Goal: Find specific page/section

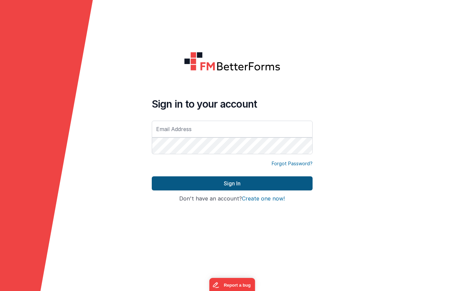
type input "[EMAIL_ADDRESS][DOMAIN_NAME]"
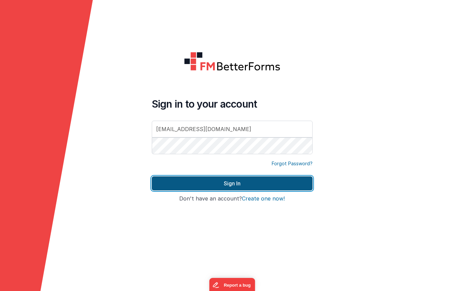
drag, startPoint x: 212, startPoint y: 181, endPoint x: 211, endPoint y: 186, distance: 5.2
click at [212, 181] on button "Sign In" at bounding box center [232, 183] width 161 height 14
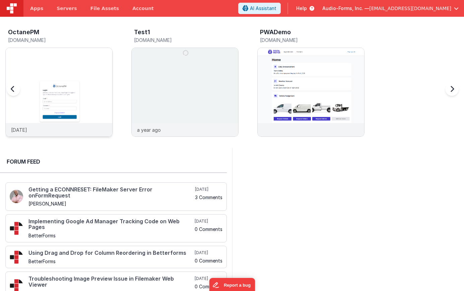
click at [74, 65] on img at bounding box center [59, 101] width 107 height 107
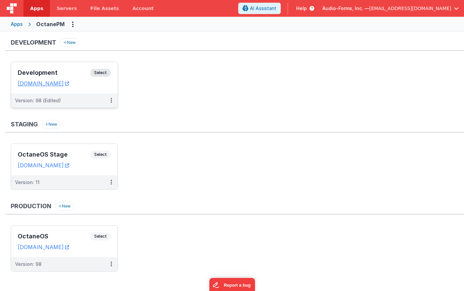
click at [72, 75] on h3 "Development" at bounding box center [54, 72] width 72 height 7
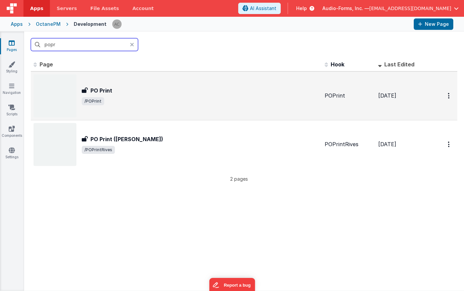
type input "popr"
click at [134, 88] on div "PO Print" at bounding box center [201, 91] width 238 height 8
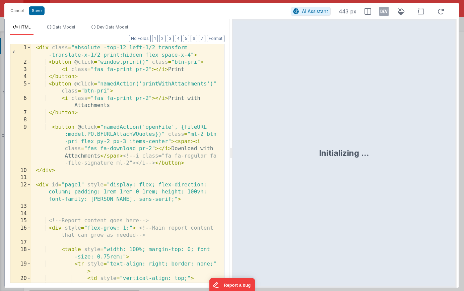
click at [147, 83] on div "< div class = "absolute -top-12 left-1/2 transform -translate-x-1/2 print:hidde…" at bounding box center [125, 181] width 188 height 275
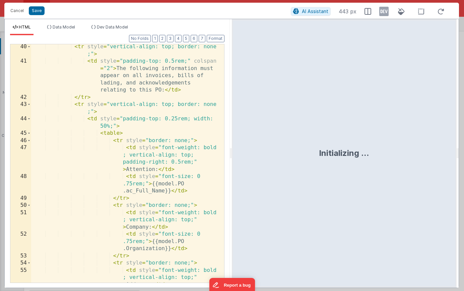
scroll to position [468, 0]
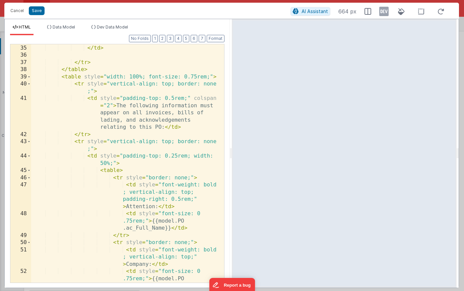
click at [155, 113] on div "< h1 style = "font-size: 0.875rem; font -weight: bold;" > Purchase Order </ h1 …" at bounding box center [125, 164] width 188 height 282
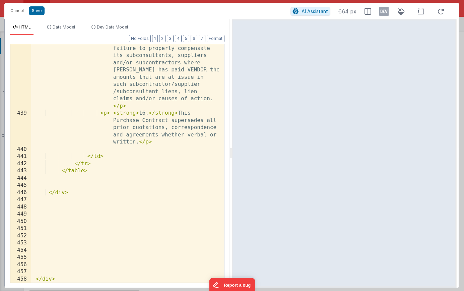
scroll to position [9105, 0]
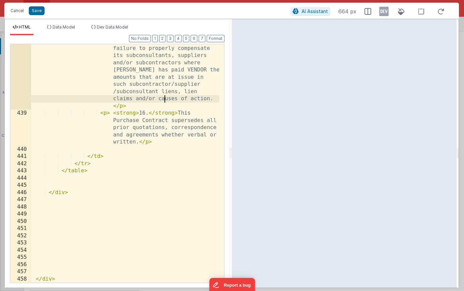
click at [163, 96] on div "< p > < strong > 15. </ strong > VENDOR shall furnish all necessary lien waiver…" at bounding box center [125, 135] width 188 height 440
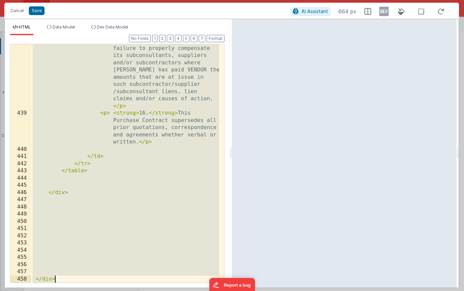
click at [45, 60] on div "< p > < strong > 15. </ strong > VENDOR shall furnish all necessary lien waiver…" at bounding box center [125, 135] width 188 height 440
